Goal: Task Accomplishment & Management: Complete application form

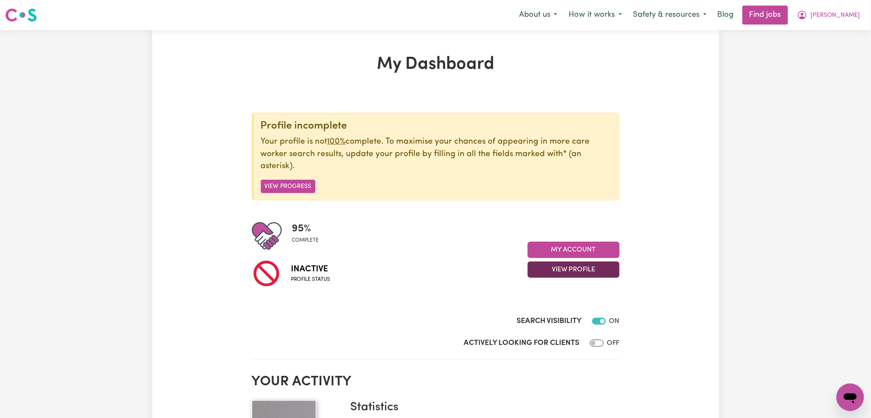
click at [551, 272] on button "View Profile" at bounding box center [574, 269] width 92 height 16
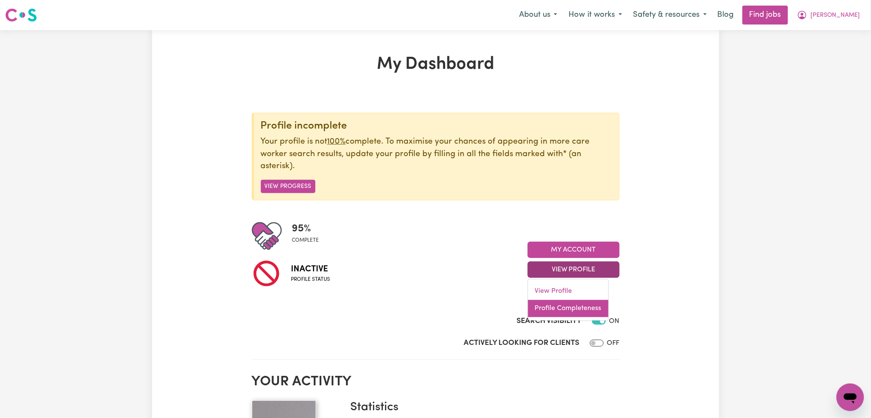
click at [552, 306] on link "Profile Completeness" at bounding box center [568, 308] width 80 height 17
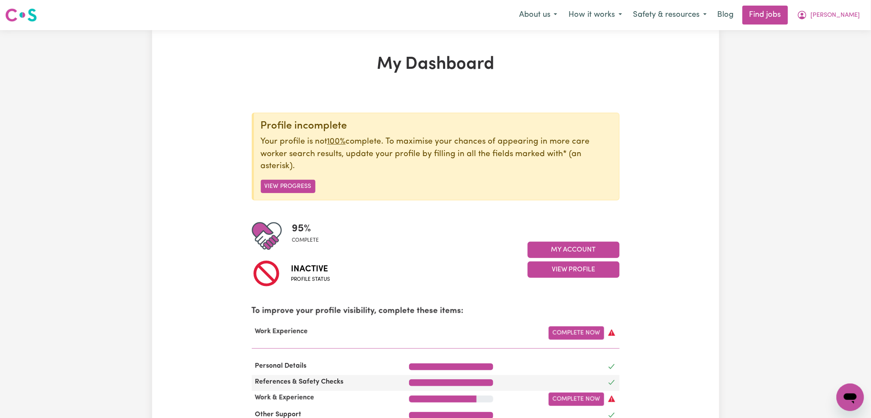
scroll to position [57, 0]
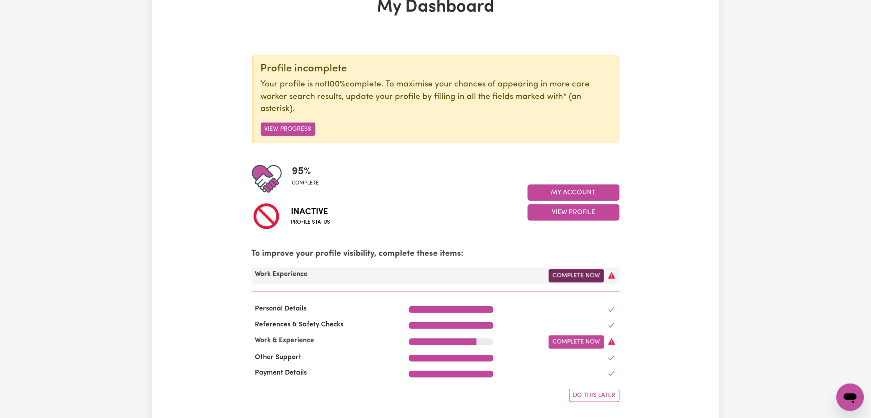
click at [589, 274] on link "Complete Now" at bounding box center [576, 275] width 55 height 13
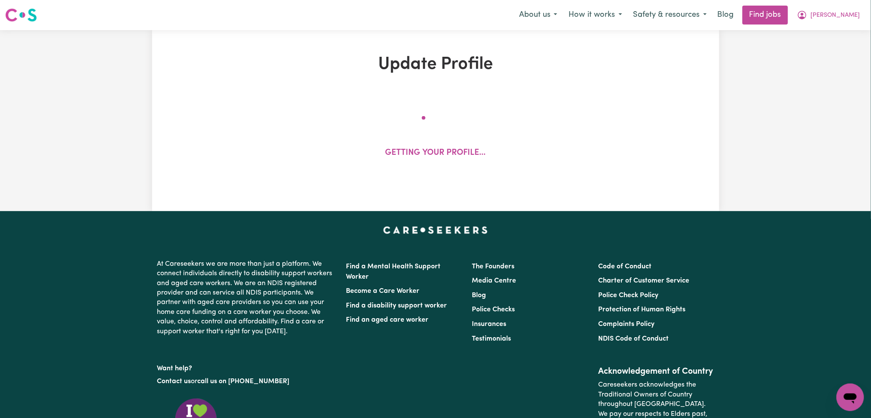
select select "Certificate III (Individual Support)"
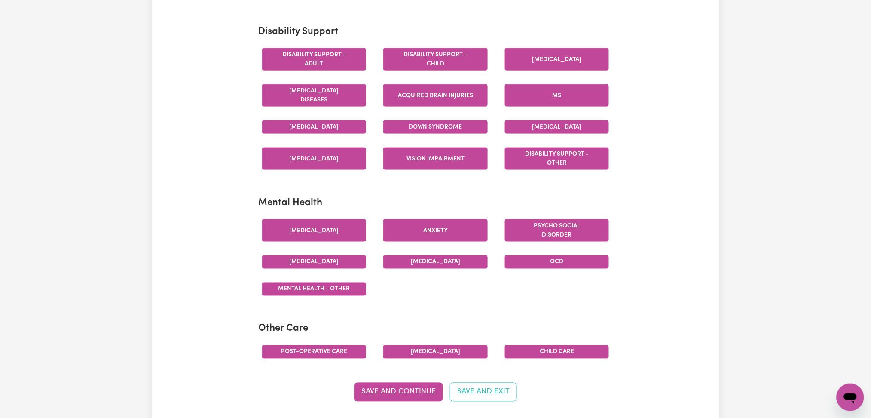
scroll to position [57, 0]
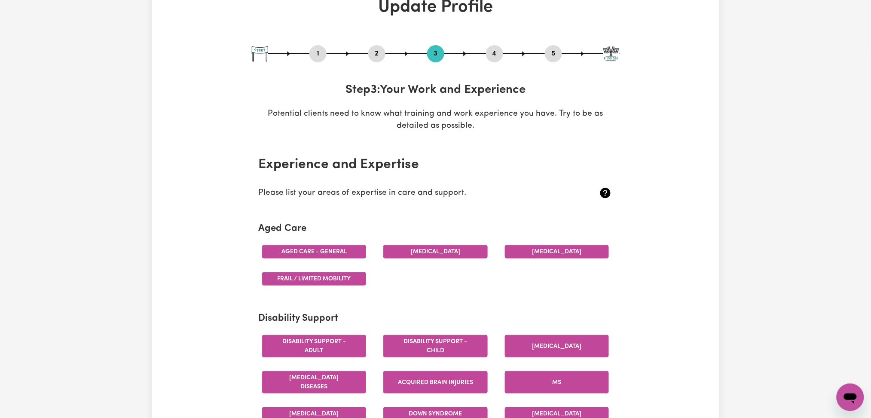
click at [317, 51] on button "1" at bounding box center [317, 53] width 17 height 11
select select "female"
select select "Australian Citizen"
select select "Studying a healthcare related degree or qualification"
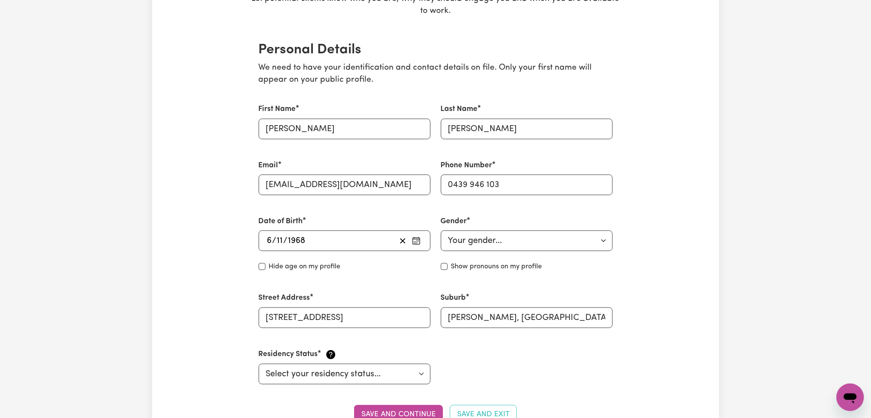
scroll to position [0, 0]
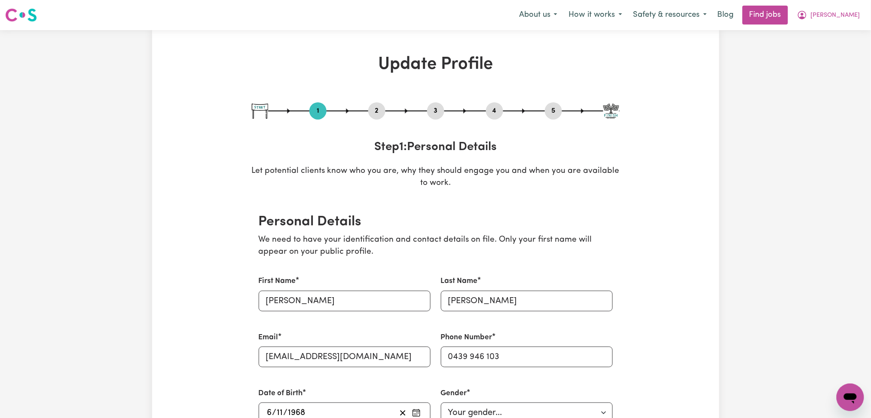
click at [380, 116] on div "2" at bounding box center [376, 110] width 17 height 17
click at [379, 110] on button "2" at bounding box center [376, 110] width 17 height 11
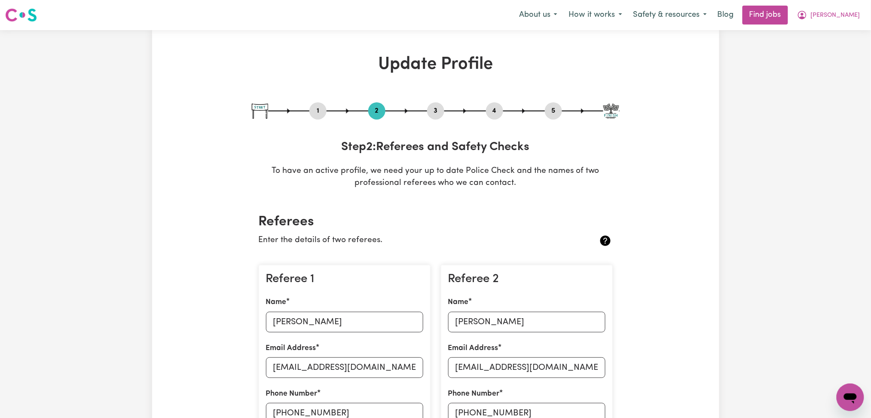
scroll to position [114, 0]
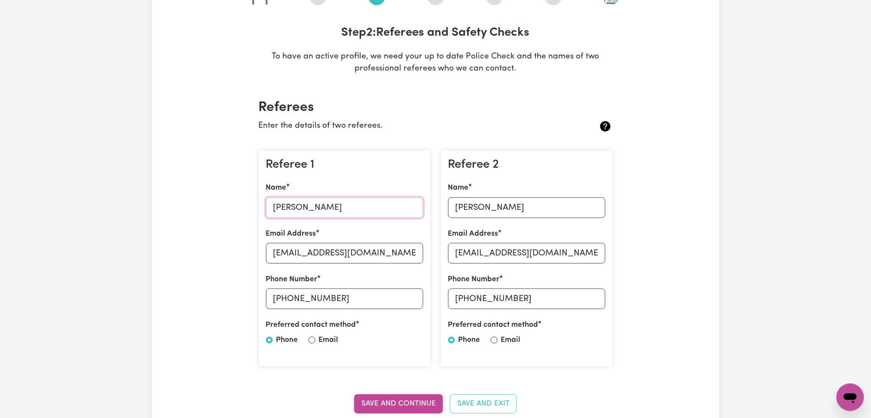
click at [317, 208] on input "Sharon Ripley" at bounding box center [344, 207] width 157 height 21
click at [286, 253] on input "pripley@xtra.co.nz" at bounding box center [344, 253] width 157 height 21
drag, startPoint x: 282, startPoint y: 295, endPoint x: 312, endPoint y: 295, distance: 29.2
click at [312, 295] on input "+64 21 269 2666" at bounding box center [344, 298] width 157 height 21
click at [486, 208] on input "Verona Jacobs" at bounding box center [526, 207] width 157 height 21
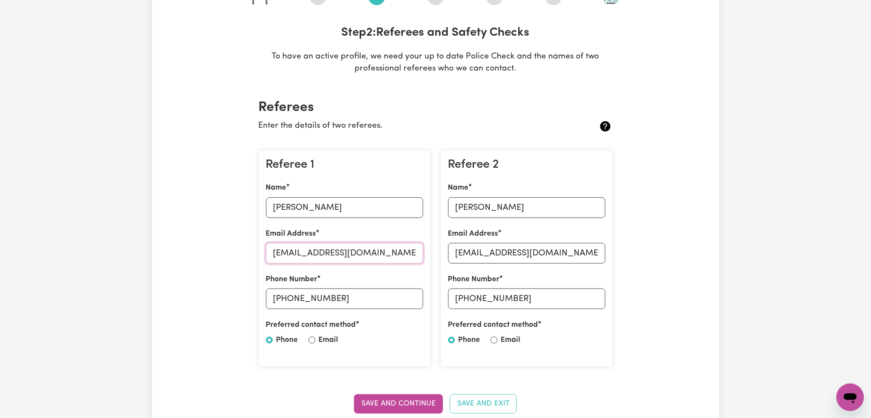
click at [365, 258] on input "pripley@xtra.co.nz" at bounding box center [344, 253] width 157 height 21
click at [512, 251] on input "veronajacobs148@gmail.com" at bounding box center [526, 253] width 157 height 21
click at [378, 91] on section "Referees Enter the details of two referees. Referee 1 Name Sharon Ripley Email …" at bounding box center [436, 262] width 368 height 352
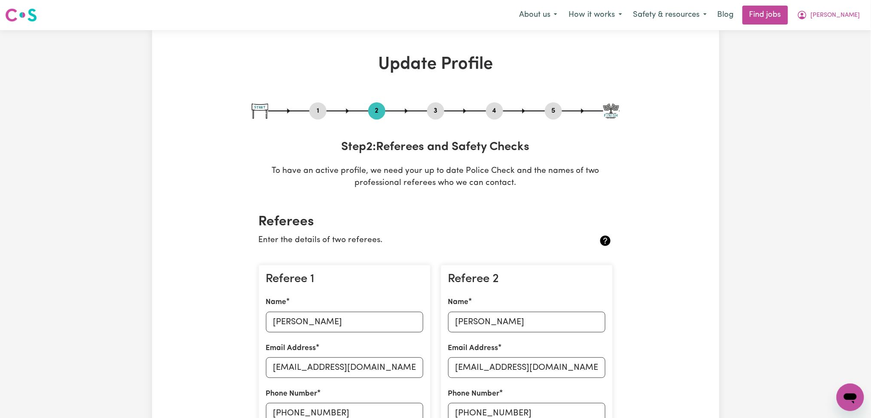
click at [436, 112] on button "3" at bounding box center [435, 110] width 17 height 11
select select "Certificate III (Individual Support)"
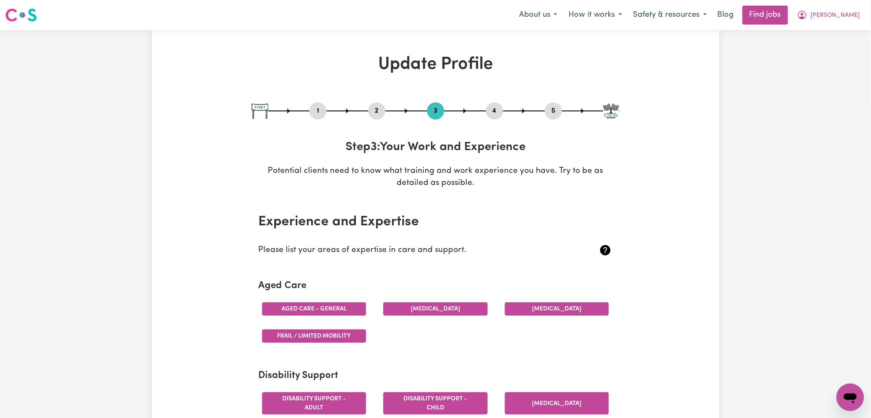
click at [492, 109] on button "4" at bounding box center [494, 110] width 17 height 11
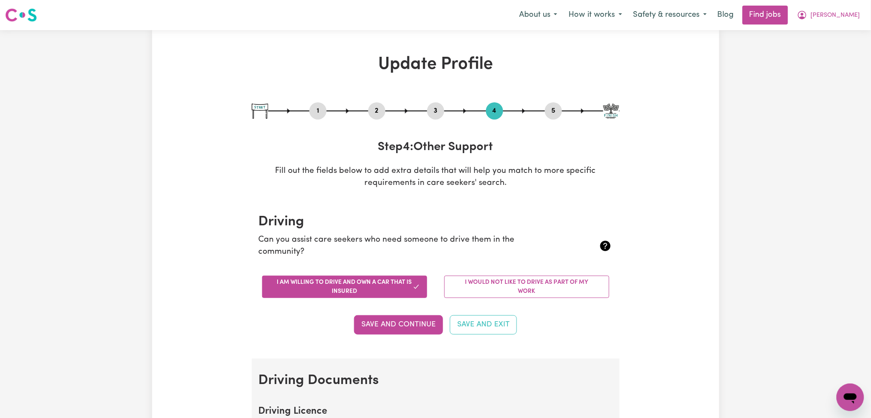
click at [555, 109] on button "5" at bounding box center [553, 110] width 17 height 11
select select "I am providing services by being employed by an organisation"
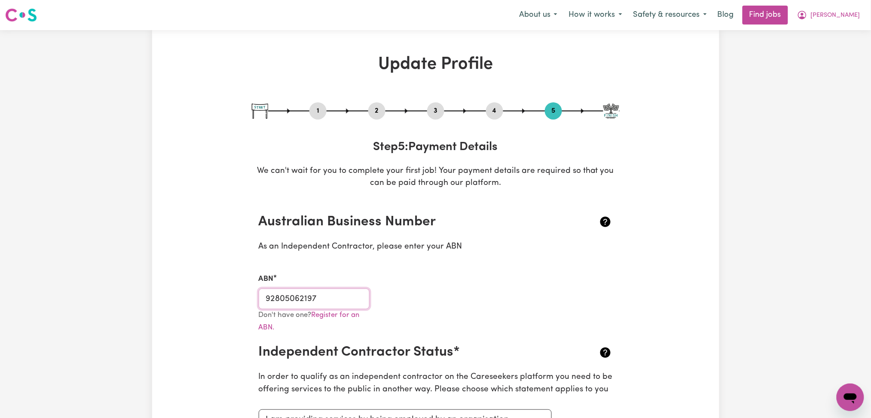
click at [301, 297] on input "92805062197" at bounding box center [314, 298] width 111 height 21
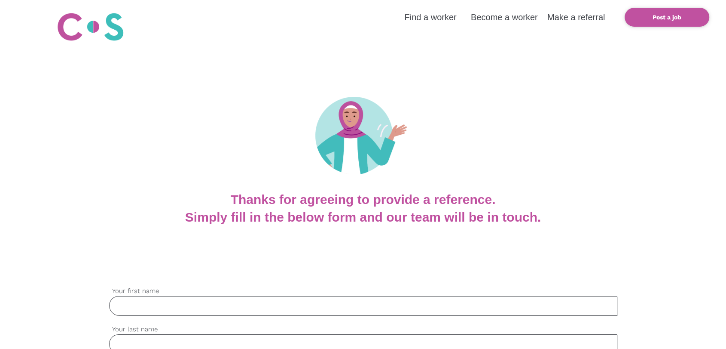
scroll to position [143, 0]
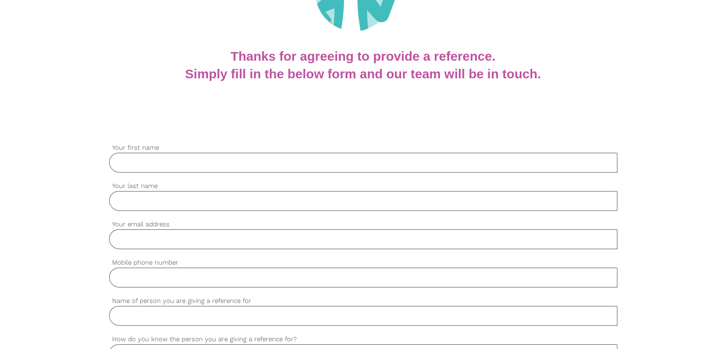
click at [190, 165] on input "Your first name" at bounding box center [363, 163] width 508 height 20
type input "[PERSON_NAME]"
type input "Hall"
click at [156, 237] on input "Your email address" at bounding box center [363, 239] width 508 height 20
paste input "417 737 738"
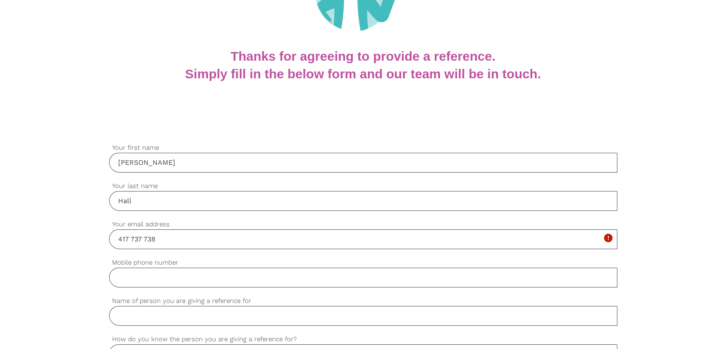
type input "417 737 738"
click at [142, 271] on input "Mobile phone number" at bounding box center [363, 277] width 508 height 20
paste input "417 737 738"
type input "417 737 738"
click at [133, 236] on input "417 737 738" at bounding box center [363, 239] width 508 height 20
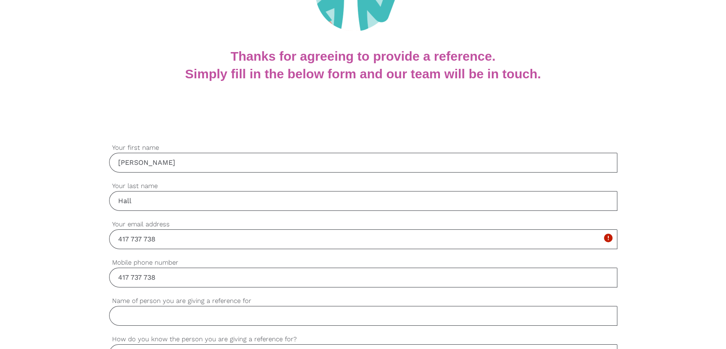
click at [132, 236] on input "417 737 738" at bounding box center [363, 239] width 508 height 20
click at [131, 236] on input "417 737 738" at bounding box center [363, 239] width 508 height 20
click at [144, 237] on input "417737 738" at bounding box center [363, 239] width 508 height 20
click at [141, 235] on input "417737 738" at bounding box center [363, 239] width 508 height 20
click at [154, 239] on input "417737738" at bounding box center [363, 239] width 508 height 20
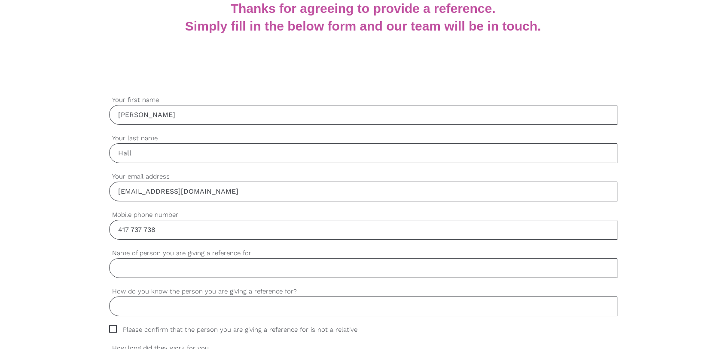
scroll to position [239, 0]
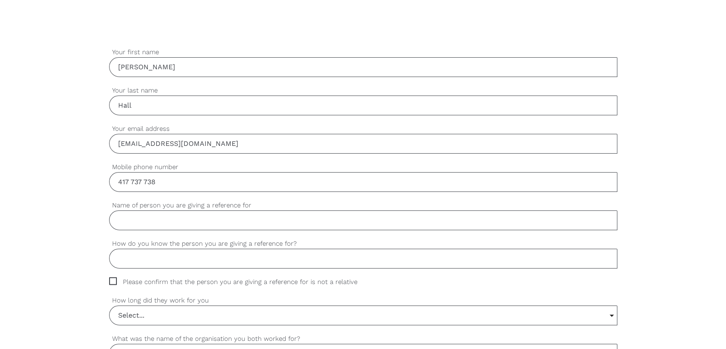
type input "[EMAIL_ADDRESS][DOMAIN_NAME]"
click at [163, 224] on input "Name of person you are giving a reference for" at bounding box center [363, 220] width 508 height 20
paste input "[PERSON_NAME]"
type input "[PERSON_NAME]"
click at [132, 270] on div "settings How do you know the person you are giving a reference for?" at bounding box center [363, 258] width 508 height 38
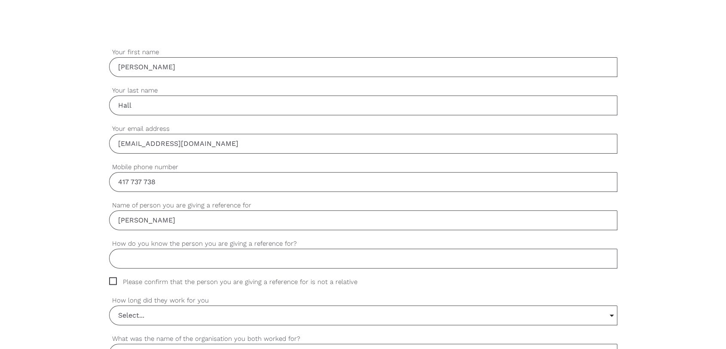
click at [138, 260] on input "How do you know the person you are giving a reference for?" at bounding box center [363, 258] width 508 height 20
click at [115, 239] on label "How do you know the person you are giving a reference for?" at bounding box center [363, 244] width 508 height 10
click at [115, 248] on input "How do you know the person you are giving a reference for?" at bounding box center [363, 258] width 508 height 20
drag, startPoint x: 111, startPoint y: 242, endPoint x: 200, endPoint y: 239, distance: 88.6
click at [200, 239] on label "How do you know the person you are giving a reference for?" at bounding box center [363, 244] width 508 height 10
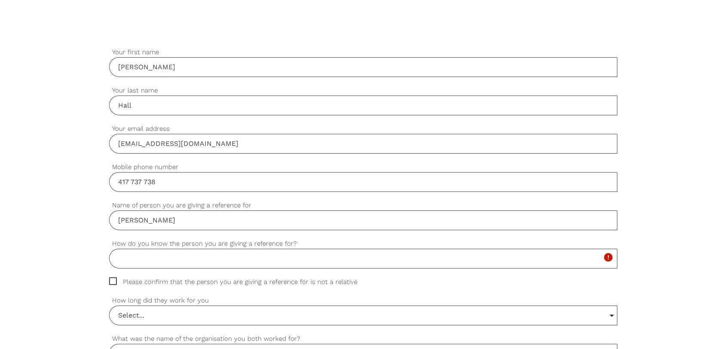
click at [218, 239] on label "How do you know the person you are giving a reference for?" at bounding box center [363, 244] width 508 height 10
click at [218, 248] on input "How do you know the person you are giving a reference for?" at bounding box center [363, 258] width 508 height 20
click at [154, 267] on div "settings How do you know the person you are giving a reference for? Please comp…" at bounding box center [363, 258] width 508 height 38
click at [167, 263] on input "How do you know the person you are giving a reference for?" at bounding box center [363, 258] width 508 height 20
paste input "She was recommended by one of our other carers"
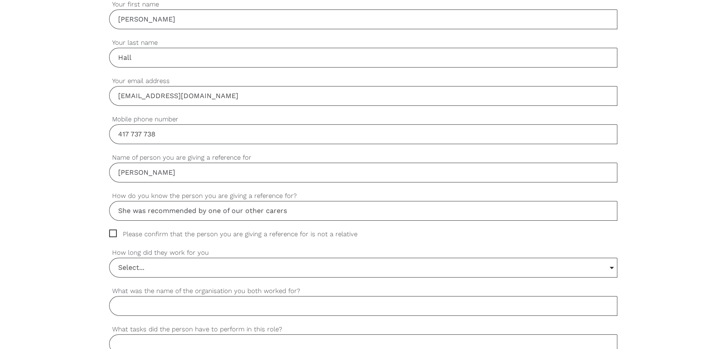
scroll to position [334, 0]
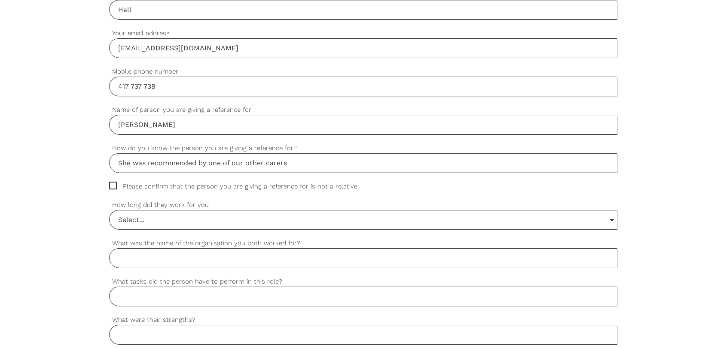
type input "She was recommended by one of our other carers"
click at [116, 184] on span "Please confirm that the person you are giving a reference for is not a relative" at bounding box center [241, 186] width 265 height 10
click at [115, 184] on input "Please confirm that the person you are giving a reference for is not a relative" at bounding box center [112, 184] width 6 height 6
checkbox input "true"
click at [139, 214] on input "Select..." at bounding box center [364, 219] width 508 height 19
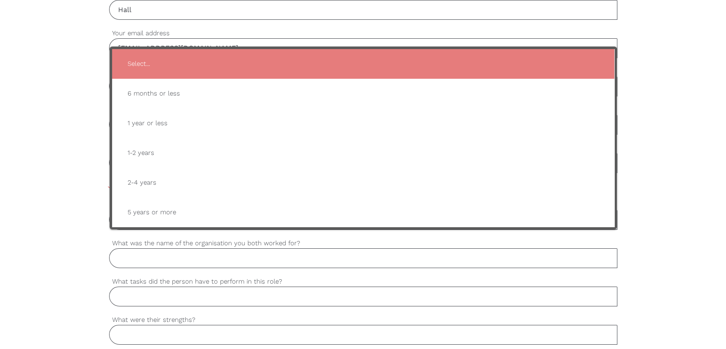
click at [76, 202] on div "settings [PERSON_NAME] Your first name settings [PERSON_NAME] Your last name se…" at bounding box center [363, 338] width 726 height 807
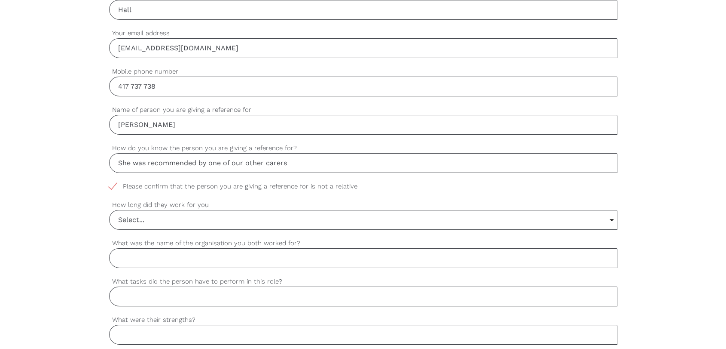
scroll to position [382, 0]
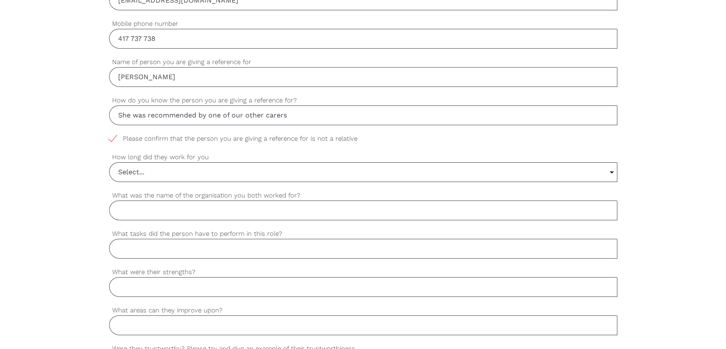
click at [176, 248] on input "What tasks did the person have to perform in this role?" at bounding box center [363, 249] width 508 height 20
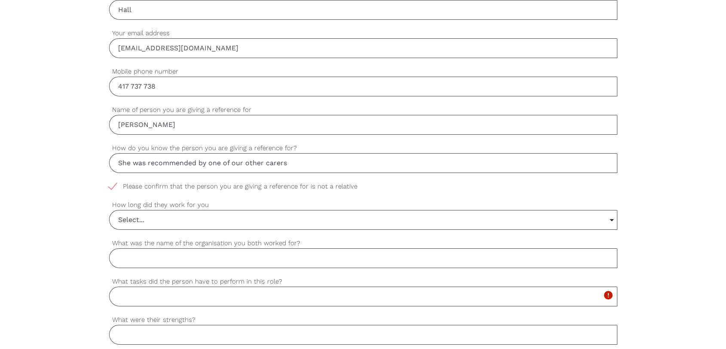
click at [147, 270] on div "settings What was the name of the organisation you both worked for?" at bounding box center [363, 257] width 508 height 38
click at [147, 263] on input "What was the name of the organisation you both worked for?" at bounding box center [363, 258] width 508 height 20
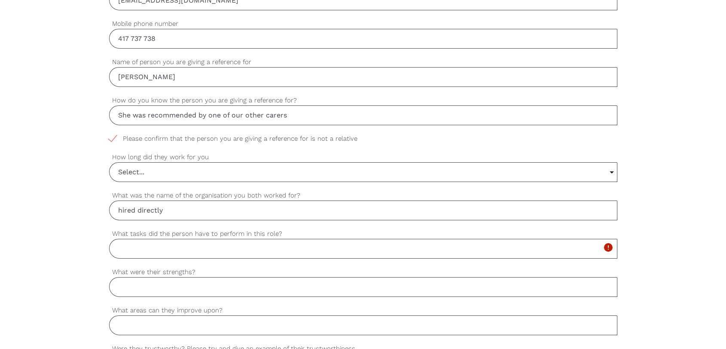
scroll to position [430, 0]
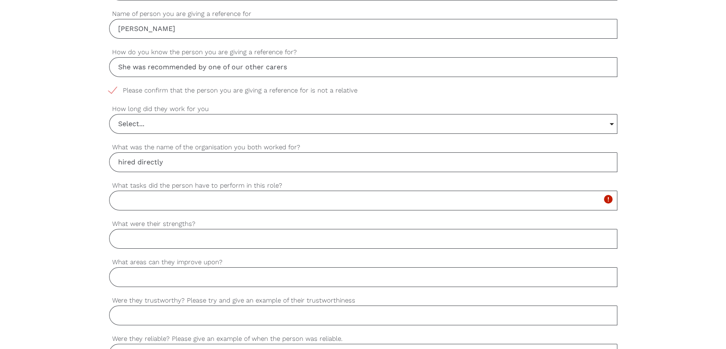
type input "hired directly"
click at [139, 127] on input "Select..." at bounding box center [364, 123] width 508 height 19
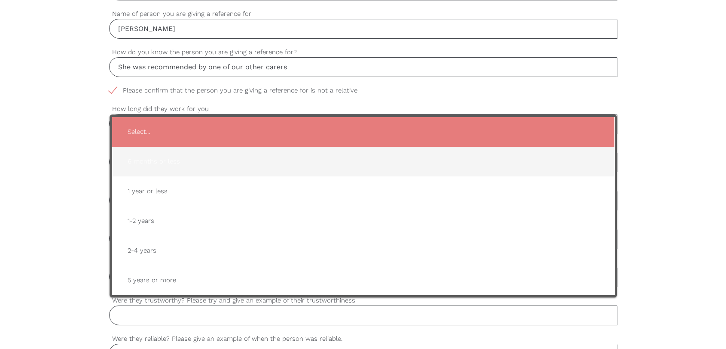
click at [174, 168] on span "6 months or less" at bounding box center [363, 161] width 485 height 21
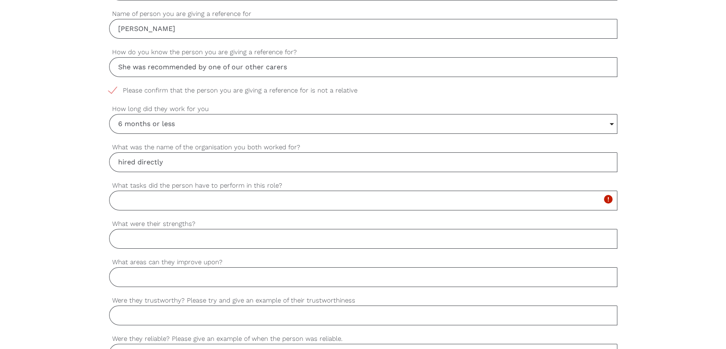
click at [144, 119] on input "6 months or less" at bounding box center [364, 123] width 508 height 19
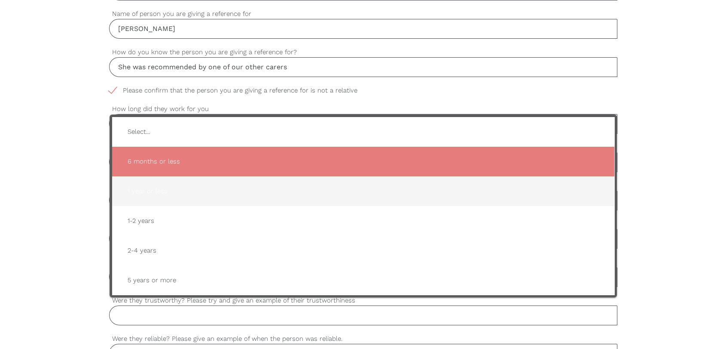
click at [147, 187] on span "1 year or less" at bounding box center [363, 191] width 485 height 21
type input "1 year or less"
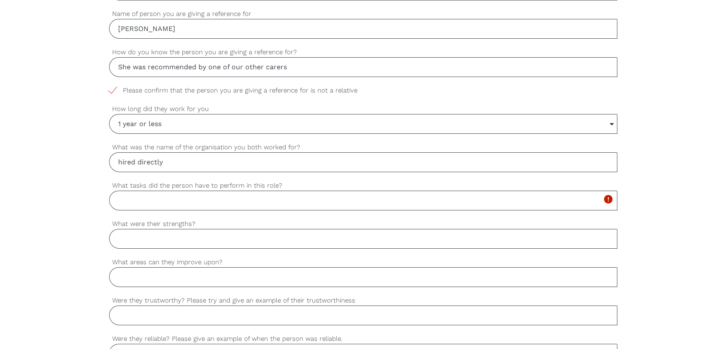
click at [75, 188] on div "settings [PERSON_NAME] Your first name settings [PERSON_NAME] Your last name se…" at bounding box center [363, 242] width 726 height 807
click at [139, 203] on input "What tasks did the person have to perform in this role?" at bounding box center [363, 200] width 508 height 20
paste input "She helps with feeding and companionship, supervision, because mum has advanced…"
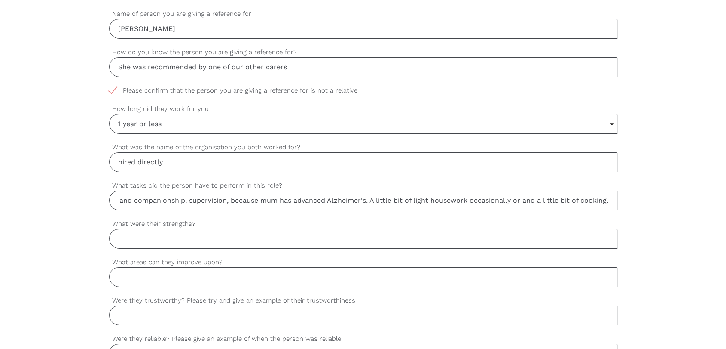
scroll to position [477, 0]
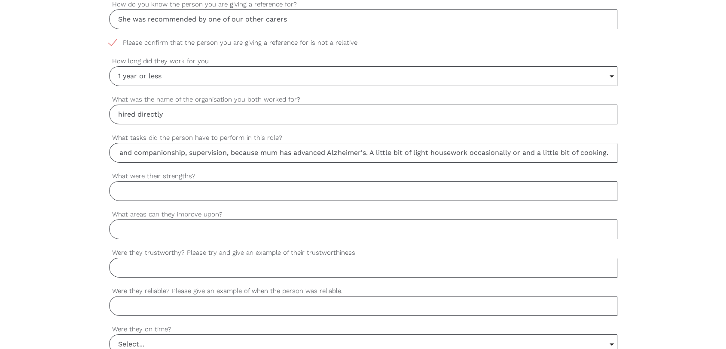
type input "She helps with feeding and companionship, supervision, because mum has advanced…"
click at [175, 193] on input "What were their strengths?" at bounding box center [363, 191] width 508 height 20
paste input "she's very friendly. That would be one of the biggest. Very helpful."
type input "she's very friendly. That would be one of the biggest. Very helpful."
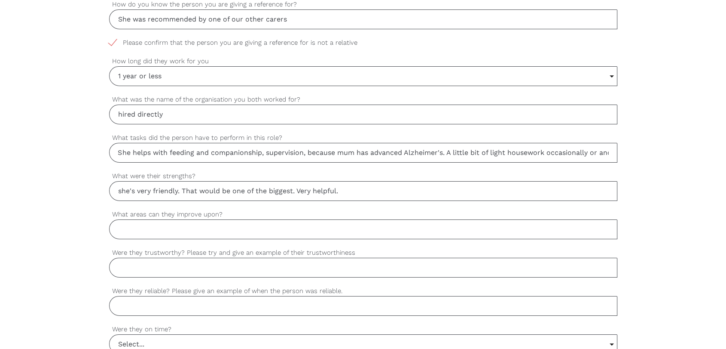
click at [200, 193] on input "she's very friendly. That would be one of the biggest. Very helpful." at bounding box center [363, 191] width 508 height 20
click at [163, 196] on input "What were their strengths?" at bounding box center [363, 191] width 508 height 20
paste input "She's very friendly, very helpful. [PERSON_NAME]'s very comfortable with her. S…"
type input "She's very friendly, very helpful. [PERSON_NAME]'s very comfortable with her. S…"
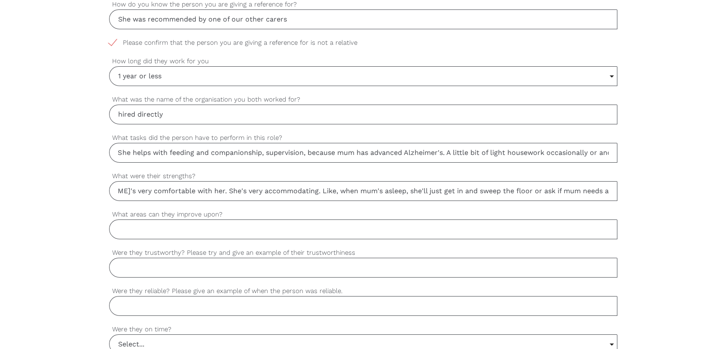
scroll to position [0, 0]
click at [158, 227] on input "What areas can they improve upon?" at bounding box center [363, 229] width 508 height 20
type input "no"
click at [132, 271] on input "Were they trustworthy? Please try and give an example of their trustworthiness" at bounding box center [363, 267] width 508 height 20
paste input "I trust her with mum completely and I've left her here alone with her."
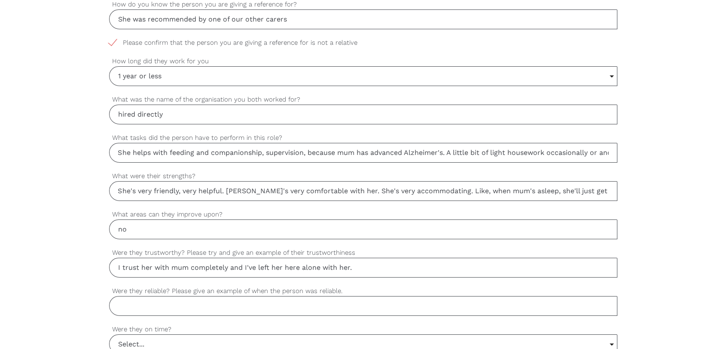
type input "I trust her with mum completely and I've left her here alone with her."
click at [134, 271] on input "Were they reliable? Please give an example of when the person was reliable." at bounding box center [363, 306] width 508 height 20
paste input "Yes, she is. And I think maybe only twice she's been running a little bit late …"
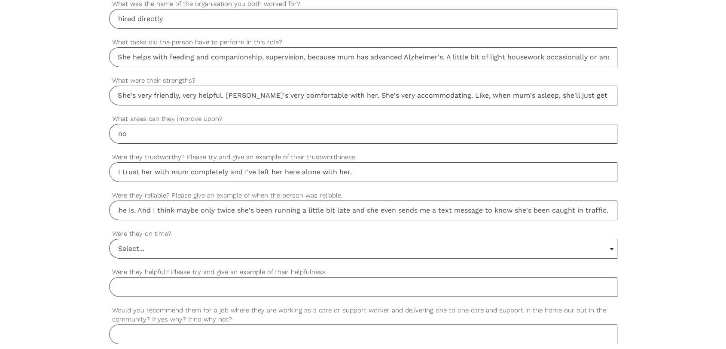
scroll to position [621, 0]
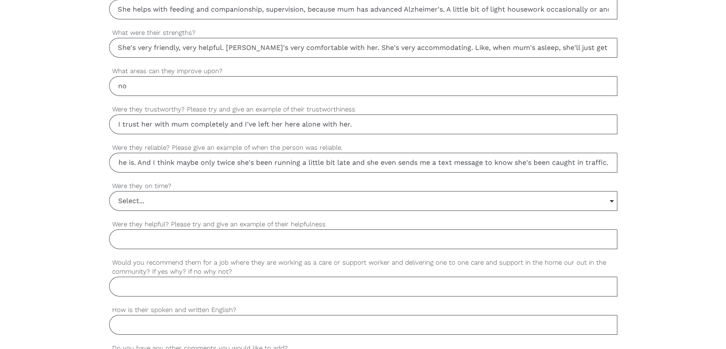
type input "Yes, she is. And I think maybe only twice she's been running a little bit late …"
click at [142, 198] on input "Select..." at bounding box center [364, 200] width 508 height 19
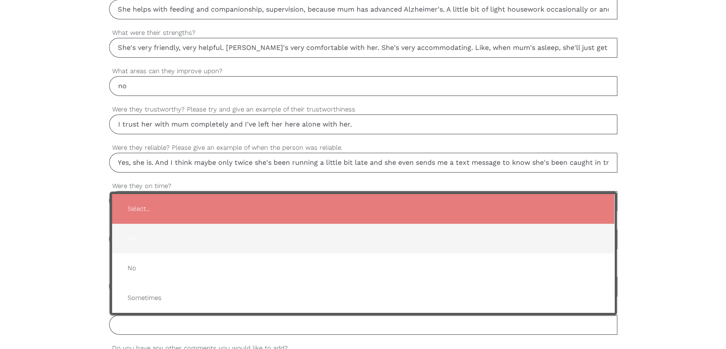
click at [134, 242] on span "Yes" at bounding box center [363, 238] width 485 height 21
type input "Yes"
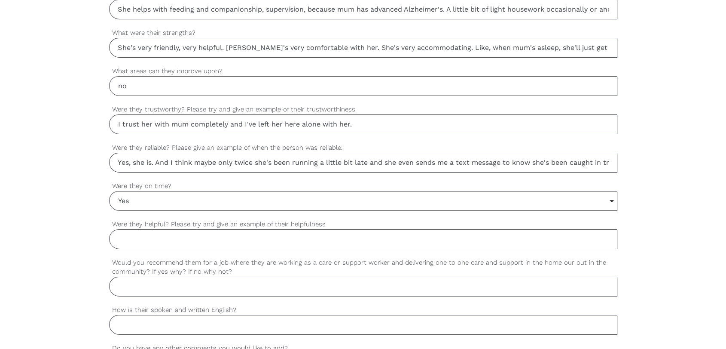
click at [60, 243] on div "settings [PERSON_NAME] Your first name settings [PERSON_NAME] Your last name se…" at bounding box center [363, 51] width 726 height 807
click at [193, 165] on input "Yes, she is. And I think maybe only twice she's been running a little bit late …" at bounding box center [363, 163] width 508 height 20
click at [155, 159] on input "Yes, she is. And I think maybe only twice she's been running a little bit late …" at bounding box center [363, 163] width 508 height 20
type input "Yes, she is. Always on time. And I think maybe only twice she's been running a …"
click at [189, 159] on input "Yes, she is. Always on time. And I think maybe only twice she's been running a …" at bounding box center [363, 163] width 508 height 20
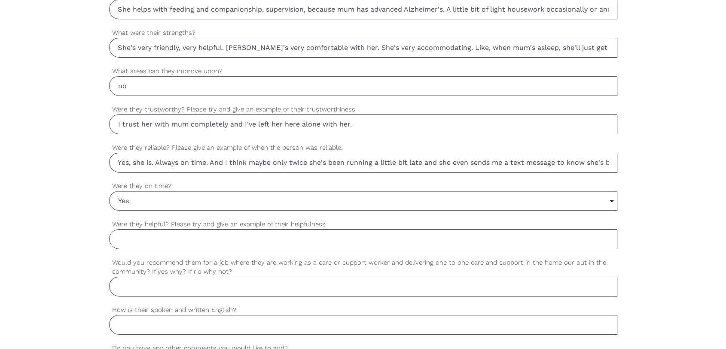
click at [279, 160] on input "Yes, she is. Always on time. And I think maybe only twice she's been running a …" at bounding box center [363, 163] width 508 height 20
drag, startPoint x: 292, startPoint y: 160, endPoint x: 377, endPoint y: 161, distance: 85.1
click at [344, 160] on input "Yes, she is. Always on time. And I think maybe only twice she's been running a …" at bounding box center [363, 163] width 508 height 20
click at [377, 162] on input "Yes, she is. Always on time. And I think maybe only twice she's been running a …" at bounding box center [363, 163] width 508 height 20
click at [437, 164] on input "Yes, she is. Always on time. And I think maybe only twice she's been running a …" at bounding box center [363, 163] width 508 height 20
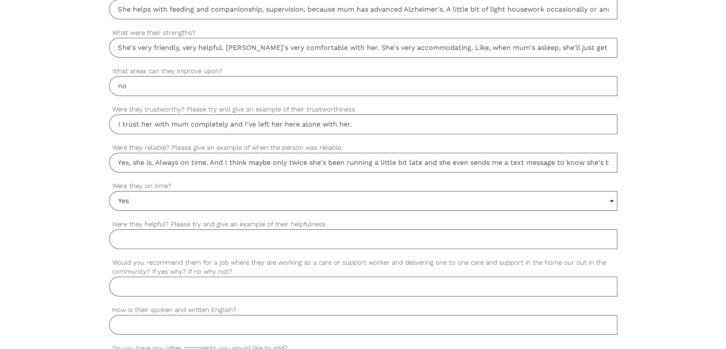
click at [591, 165] on input "Yes, she is. Always on time. And I think maybe only twice she's been running a …" at bounding box center [363, 163] width 508 height 20
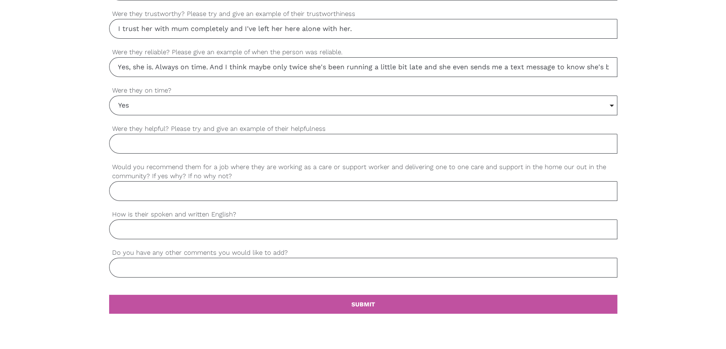
click at [155, 149] on input "Were they helpful? Please try and give an example of their helpfulness" at bounding box center [363, 144] width 508 height 20
paste input "If mum sometimes has long naps, and if that happens, she doesn't just sit there…"
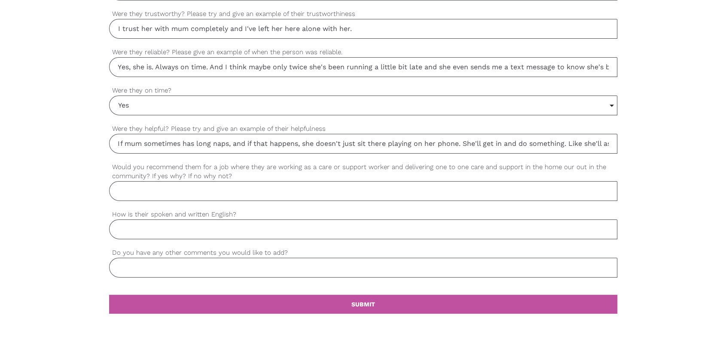
scroll to position [0, 431]
type input "If mum sometimes has long naps, and if that happens, she doesn't just sit there…"
click at [168, 187] on input "Would you recommend them for a job where they are working as a care or support …" at bounding box center [363, 191] width 508 height 20
paste input "I think she was really great that you would recommend her."
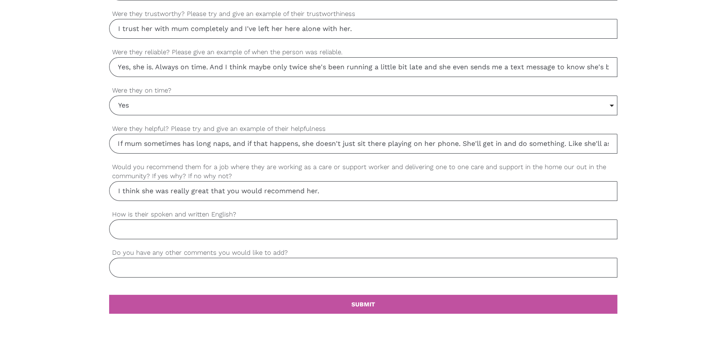
drag, startPoint x: 160, startPoint y: 188, endPoint x: 171, endPoint y: 188, distance: 10.7
click at [171, 188] on input "I think she was really great that you would recommend her." at bounding box center [363, 191] width 508 height 20
click at [196, 193] on input "I think she was really great that you would recommend her." at bounding box center [363, 191] width 508 height 20
click at [231, 189] on input "I think she was really great that you would recommend her." at bounding box center [363, 191] width 508 height 20
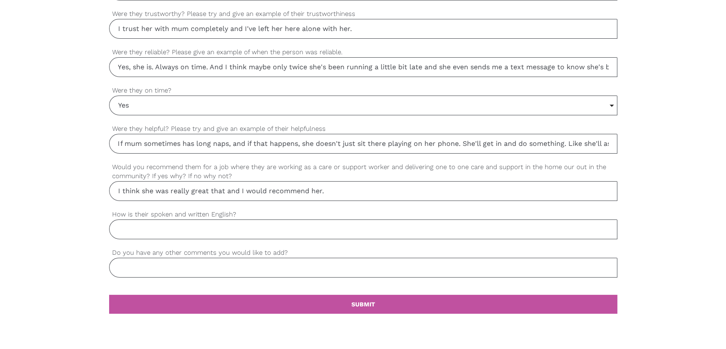
type input "I think she was really great that and I would recommend her."
click at [180, 229] on input "How is their spoken and written English?" at bounding box center [363, 229] width 508 height 20
type input "good"
click at [159, 262] on input "Do you have any other comments you would like to add?" at bounding box center [363, 267] width 508 height 20
paste input "I'm looking forward to mum's package going up so that she'll get a higher rate …"
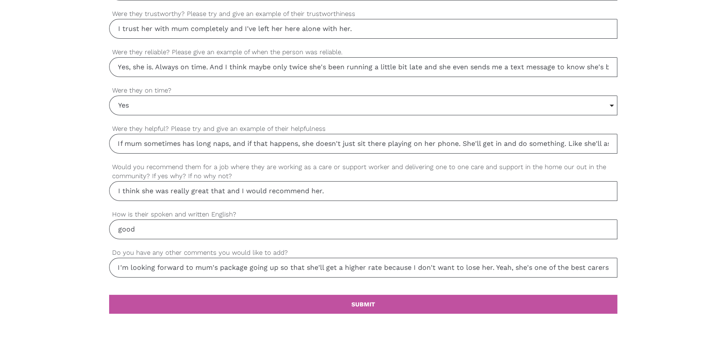
scroll to position [0, 87]
click at [158, 262] on input "I'm looking forward to mum's package going up so that she'll get a higher rate …" at bounding box center [363, 267] width 508 height 20
click at [210, 265] on input "I'm looking forward to mum's package going up so that she'll get a higher rate …" at bounding box center [363, 267] width 508 height 20
click at [284, 265] on input "I'm looking forward to mum's package going up so that she'll get a higher rate …" at bounding box center [363, 267] width 508 height 20
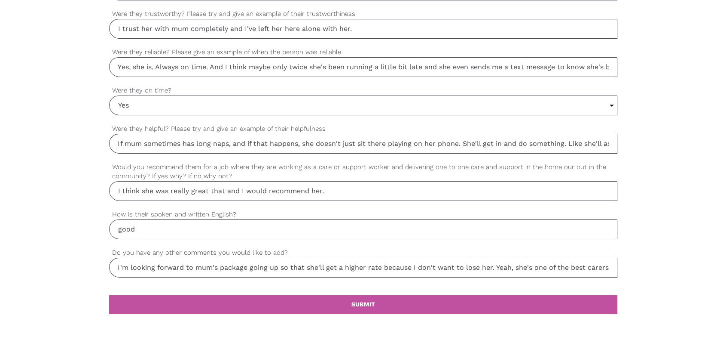
click at [560, 267] on input "I'm looking forward to mum's package going up so that she'll get a higher rate …" at bounding box center [363, 267] width 508 height 20
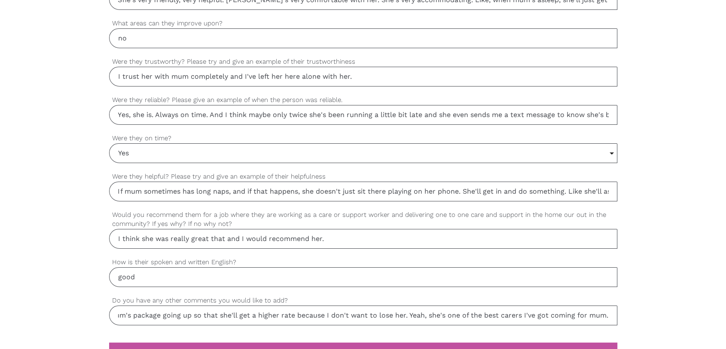
scroll to position [716, 0]
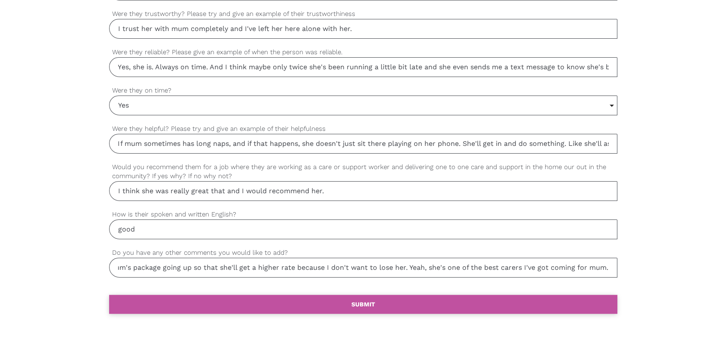
type input "I'm looking forward to mum's package going up so that she'll get a higher rate …"
click at [267, 271] on link "settings SUBMIT" at bounding box center [363, 303] width 508 height 19
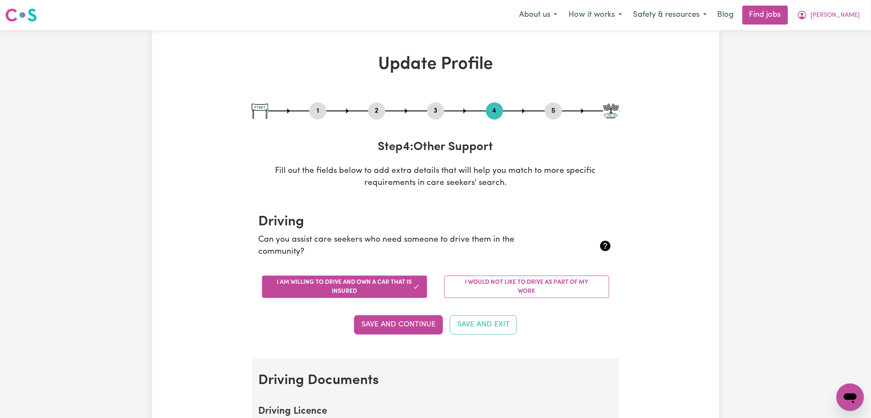
scroll to position [57, 0]
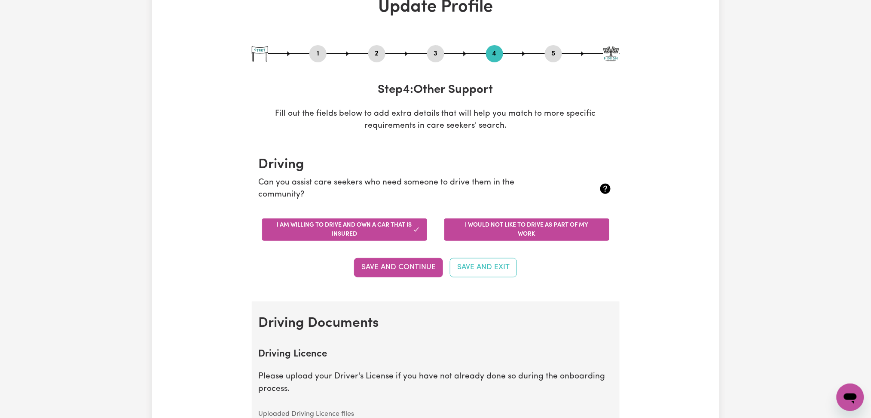
click at [482, 223] on button "I would not like to drive as part of my work" at bounding box center [526, 229] width 165 height 22
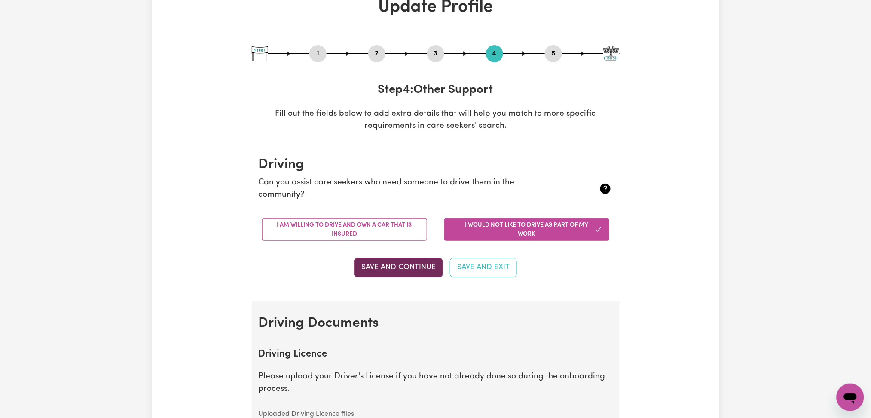
click at [391, 266] on button "Save and Continue" at bounding box center [398, 267] width 89 height 19
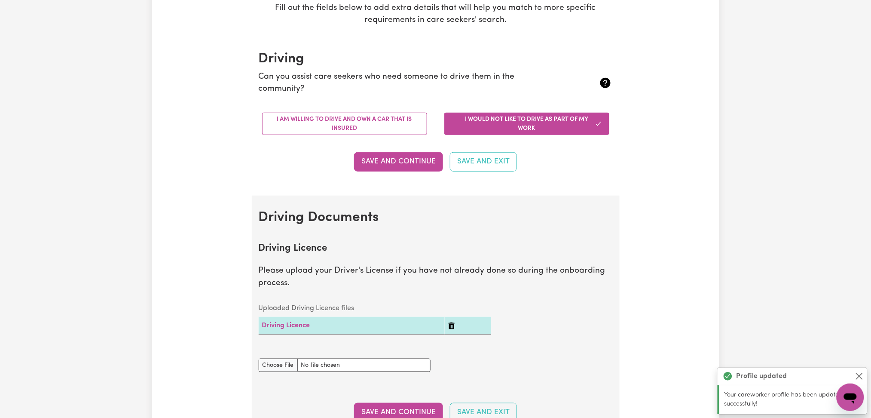
scroll to position [0, 0]
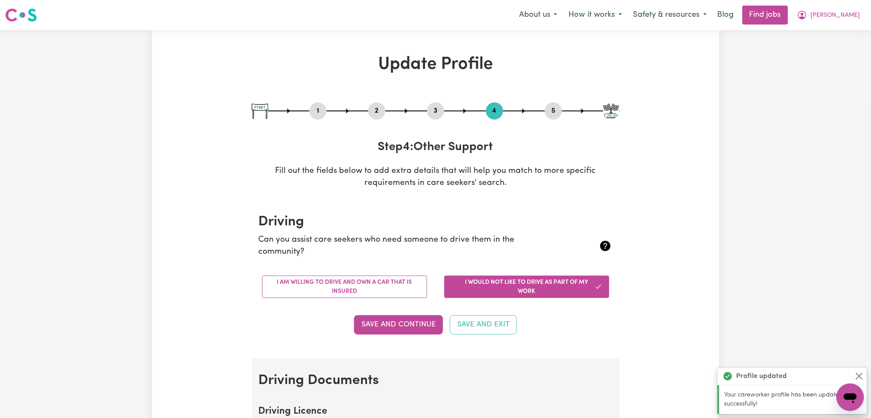
click at [319, 109] on button "1" at bounding box center [317, 110] width 17 height 11
select select "female"
select select "Australian Citizen"
select select "Studying a healthcare related degree or qualification"
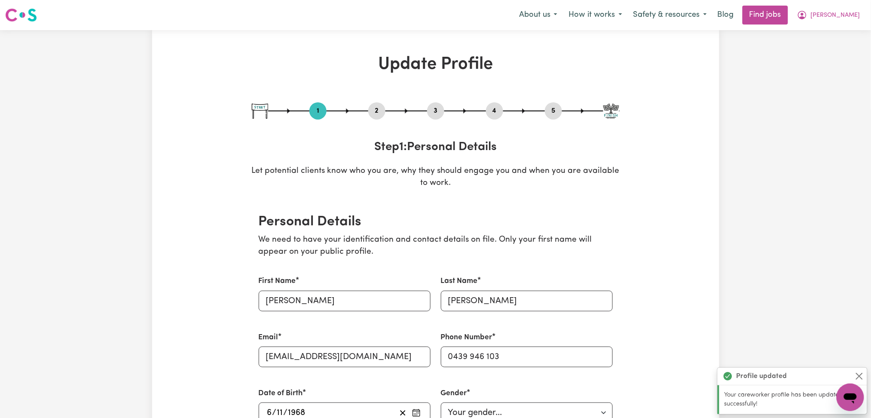
click at [379, 109] on button "2" at bounding box center [376, 110] width 17 height 11
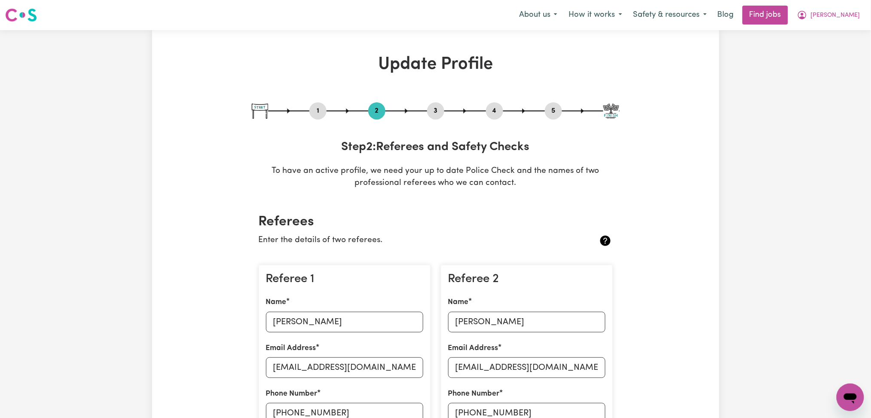
click at [433, 113] on button "3" at bounding box center [435, 110] width 17 height 11
select select "Certificate III (Individual Support)"
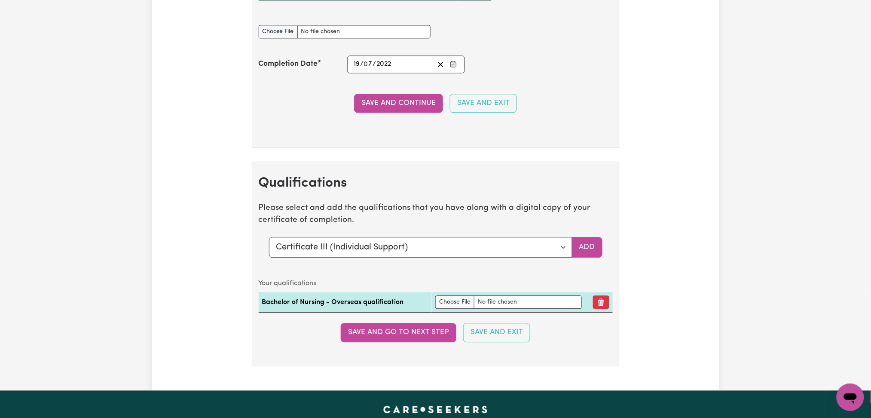
scroll to position [1661, 0]
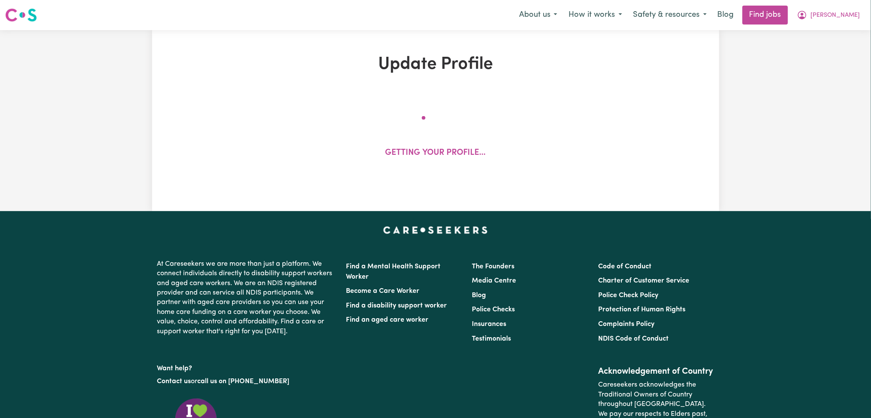
scroll to position [1654, 0]
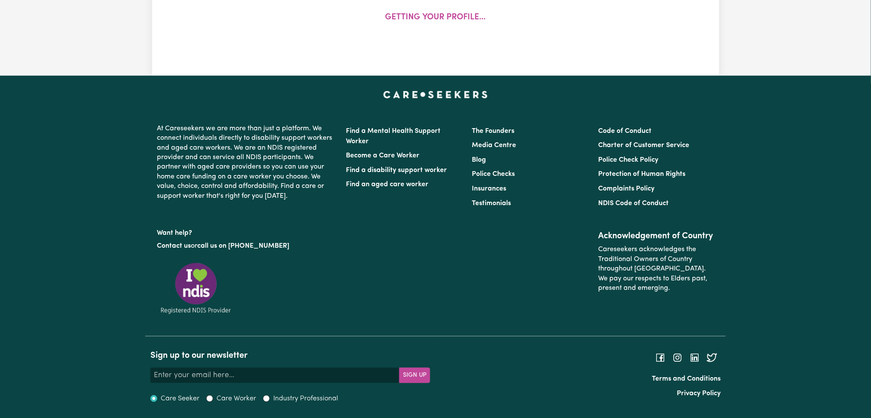
select select "Certificate III (Individual Support)"
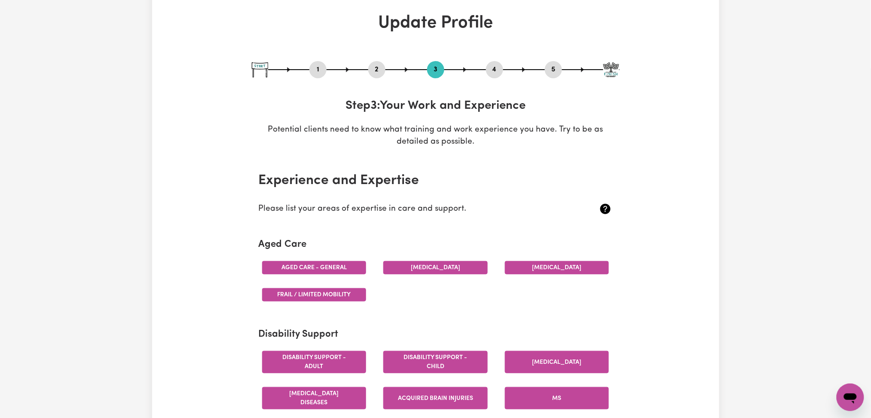
scroll to position [0, 0]
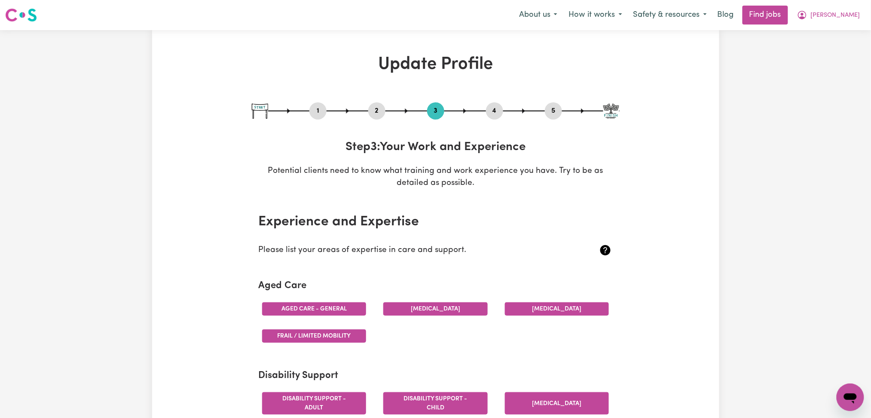
click at [492, 104] on div "4" at bounding box center [494, 110] width 17 height 17
click at [492, 106] on button "4" at bounding box center [494, 110] width 17 height 11
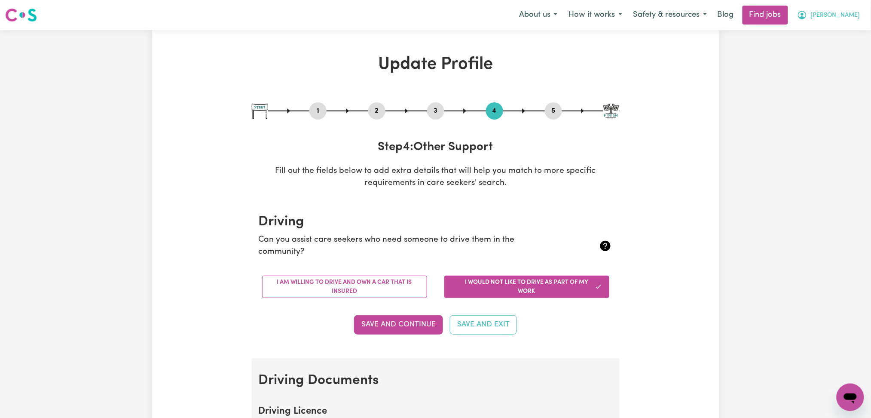
click at [848, 15] on span "[PERSON_NAME]" at bounding box center [835, 15] width 49 height 9
click at [823, 66] on link "Logout" at bounding box center [832, 66] width 68 height 16
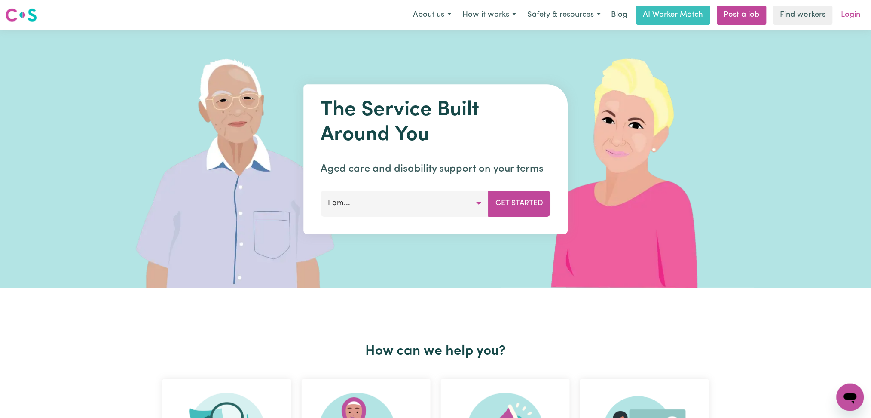
click at [863, 13] on link "Login" at bounding box center [851, 15] width 30 height 19
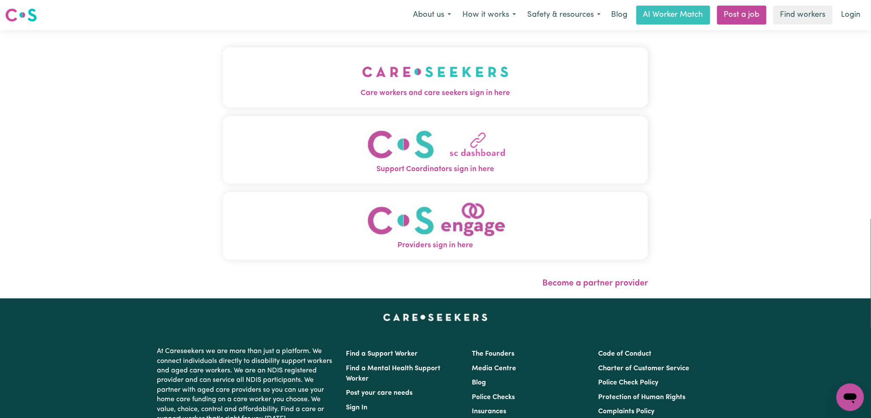
click at [348, 104] on button "Care workers and care seekers sign in here" at bounding box center [435, 77] width 425 height 60
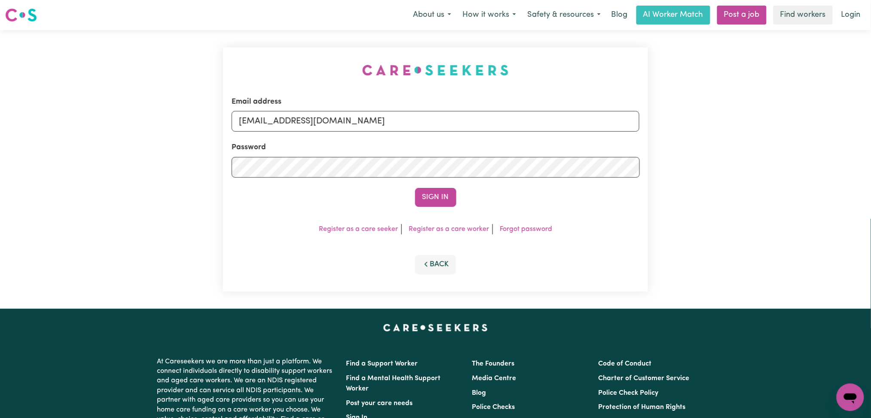
click at [377, 141] on form "Email address [EMAIL_ADDRESS][DOMAIN_NAME] Password Sign In" at bounding box center [436, 151] width 408 height 110
click at [368, 122] on input "[EMAIL_ADDRESS][DOMAIN_NAME]" at bounding box center [436, 121] width 408 height 21
drag, startPoint x: 283, startPoint y: 119, endPoint x: 463, endPoint y: 120, distance: 180.1
click at [463, 120] on input "Superuser~[EMAIL_ADDRESS][DOMAIN_NAME]" at bounding box center [436, 121] width 408 height 21
type input "Superuser~[EMAIL_ADDRESS][DOMAIN_NAME]"
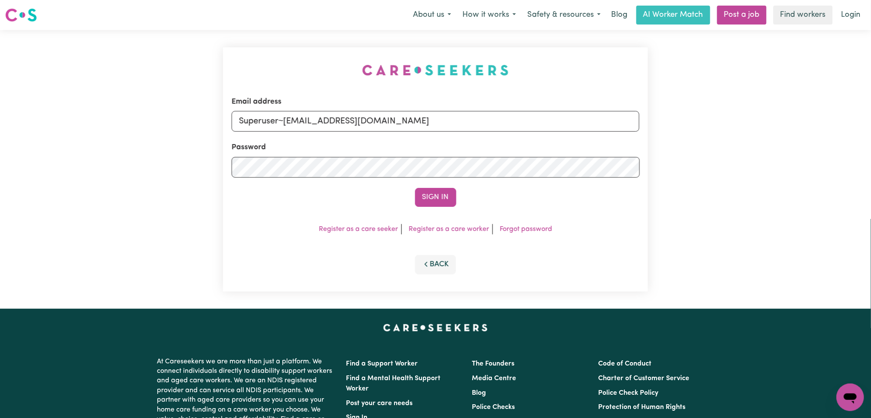
click at [437, 196] on button "Sign In" at bounding box center [435, 197] width 41 height 19
